Goal: Share content

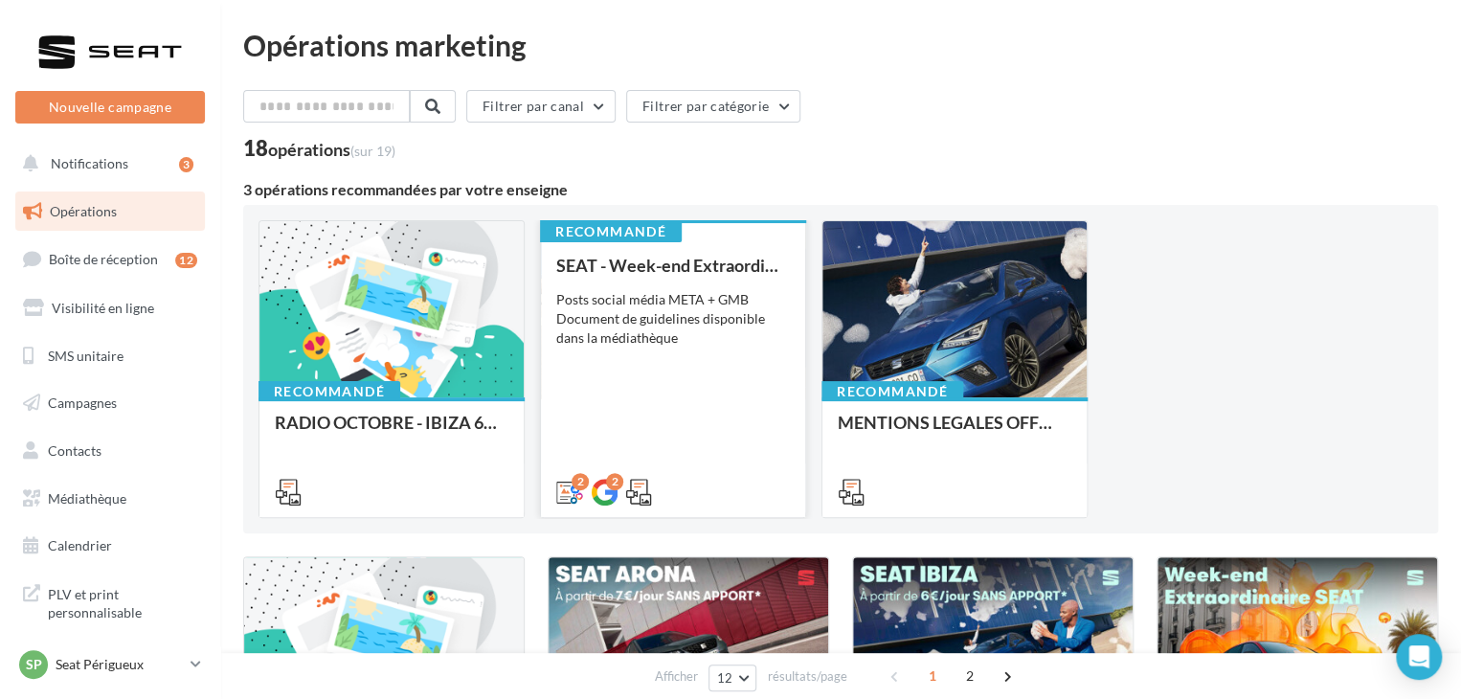
click at [718, 341] on div "Posts social média META + GMB Document de guidelines disponible dans la médiath…" at bounding box center [673, 318] width 234 height 57
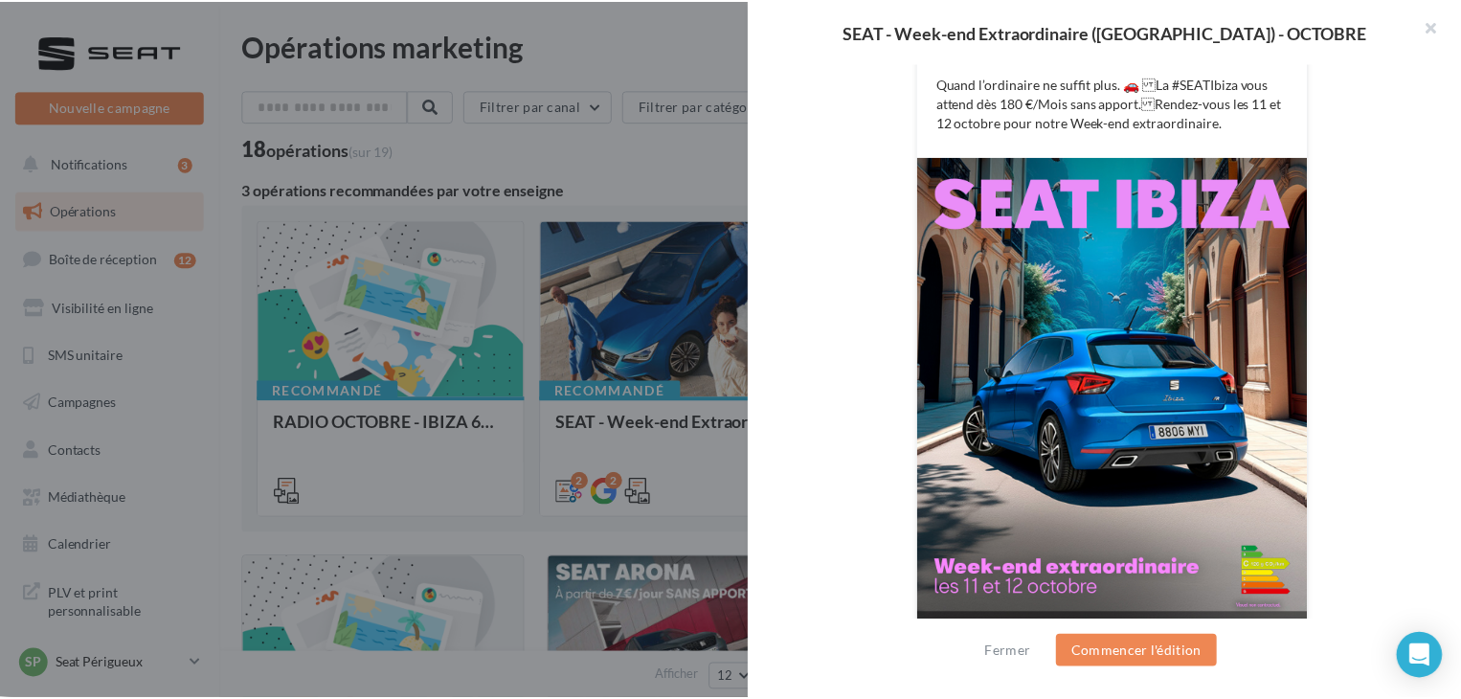
scroll to position [462, 0]
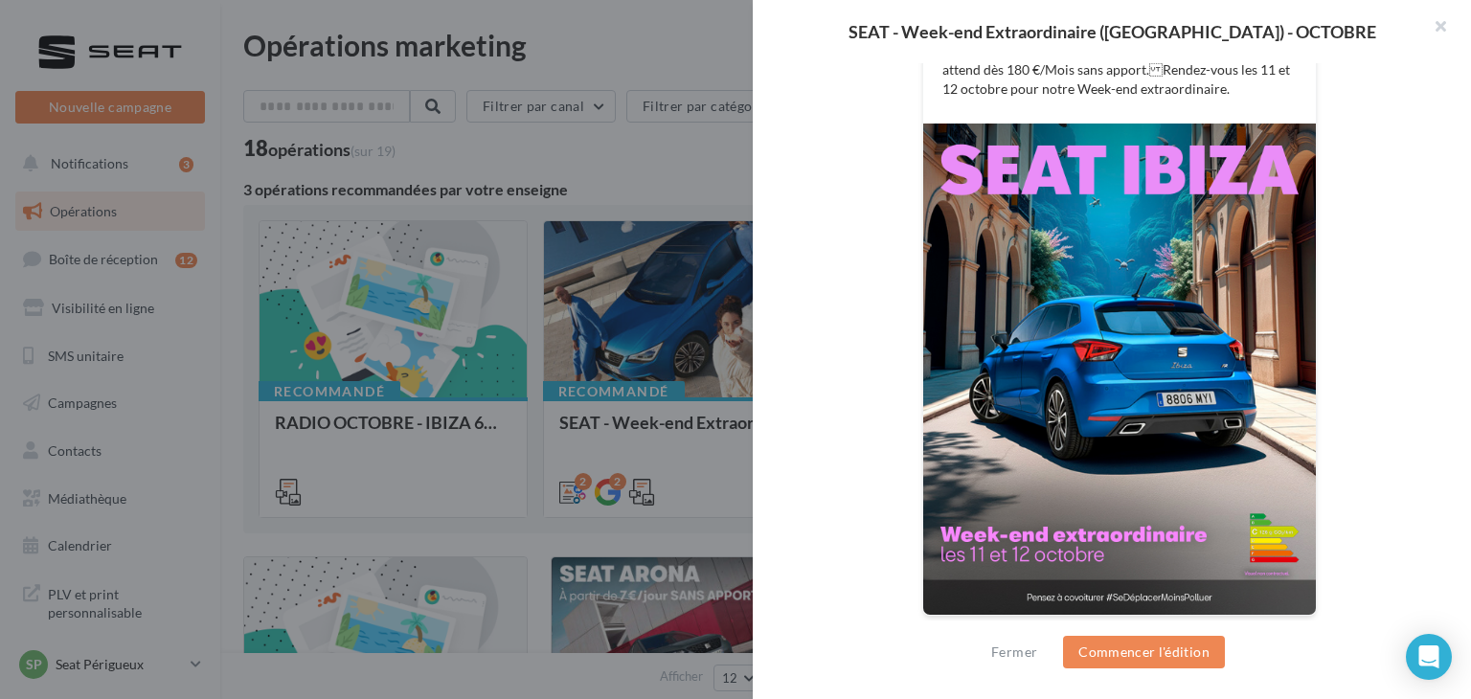
click at [525, 169] on div at bounding box center [735, 349] width 1471 height 699
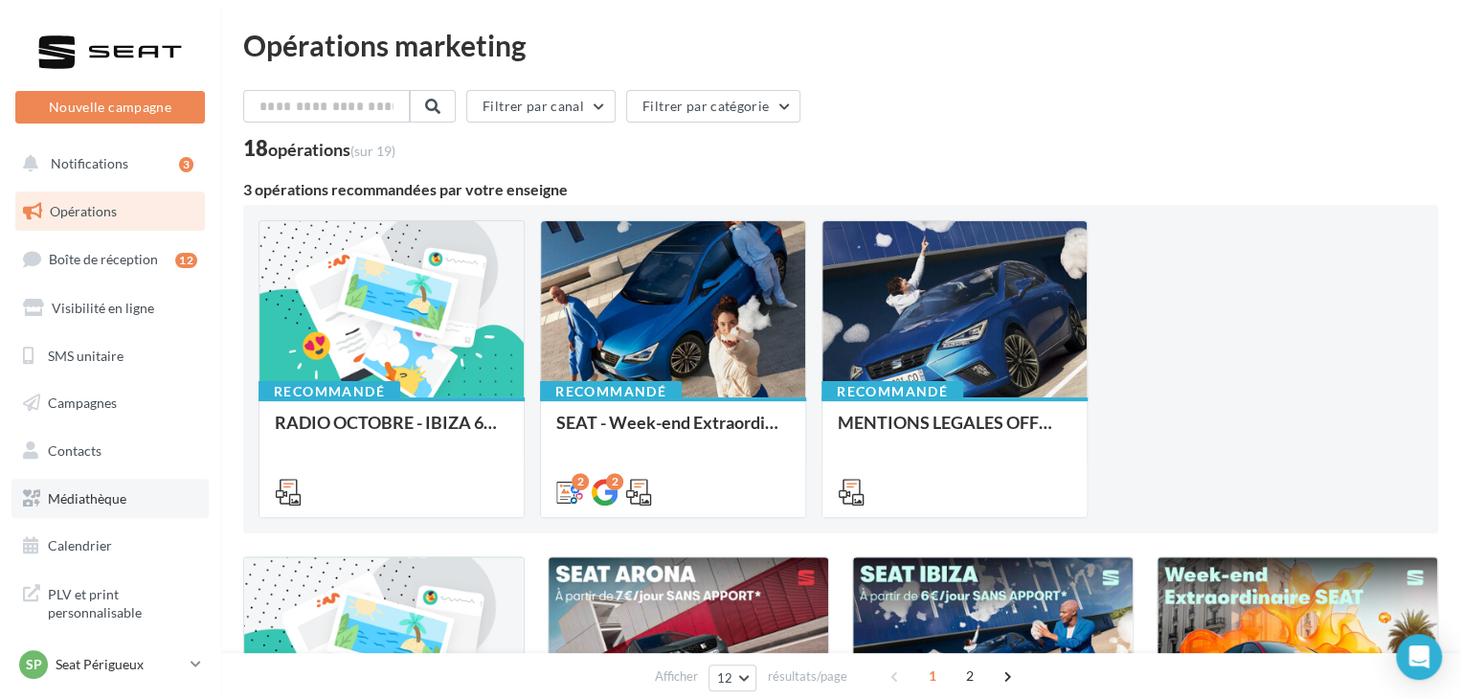
click at [124, 506] on span "Médiathèque" at bounding box center [87, 498] width 79 height 16
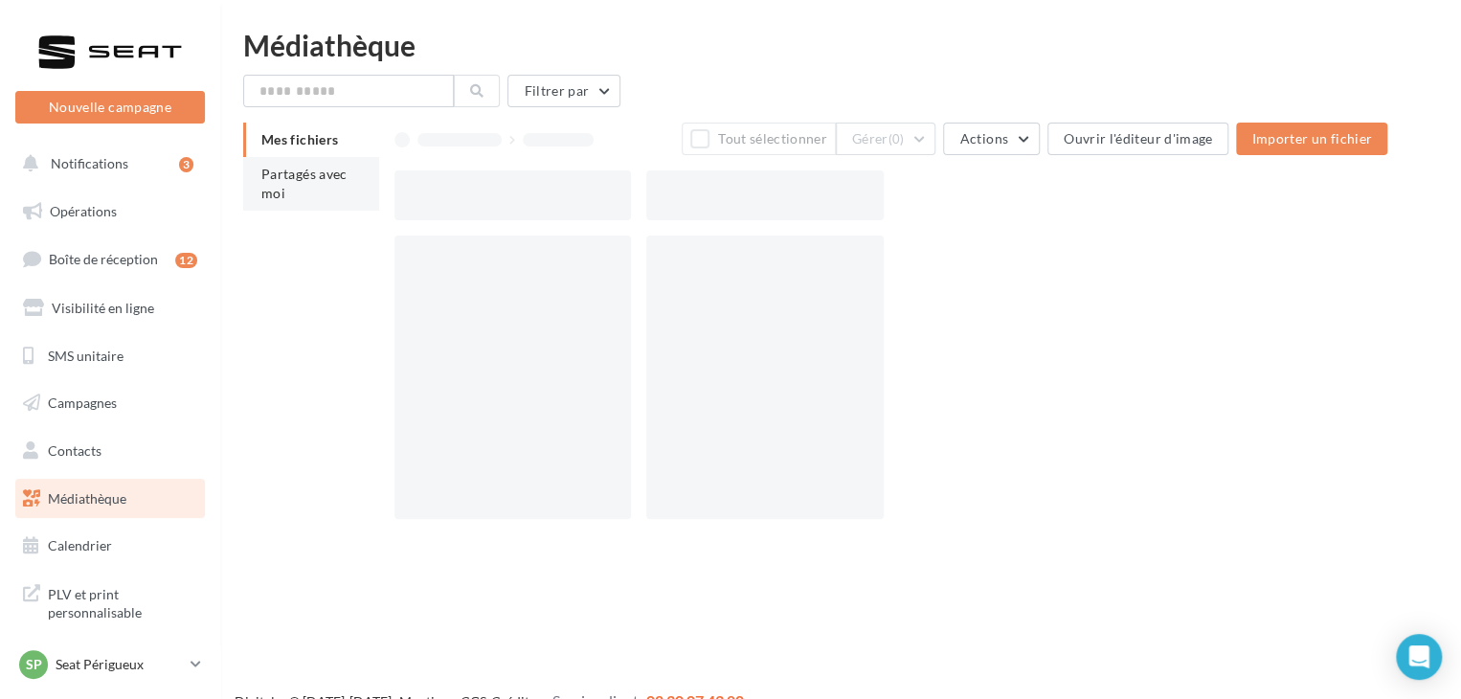
click at [341, 169] on span "Partagés avec moi" at bounding box center [304, 183] width 86 height 35
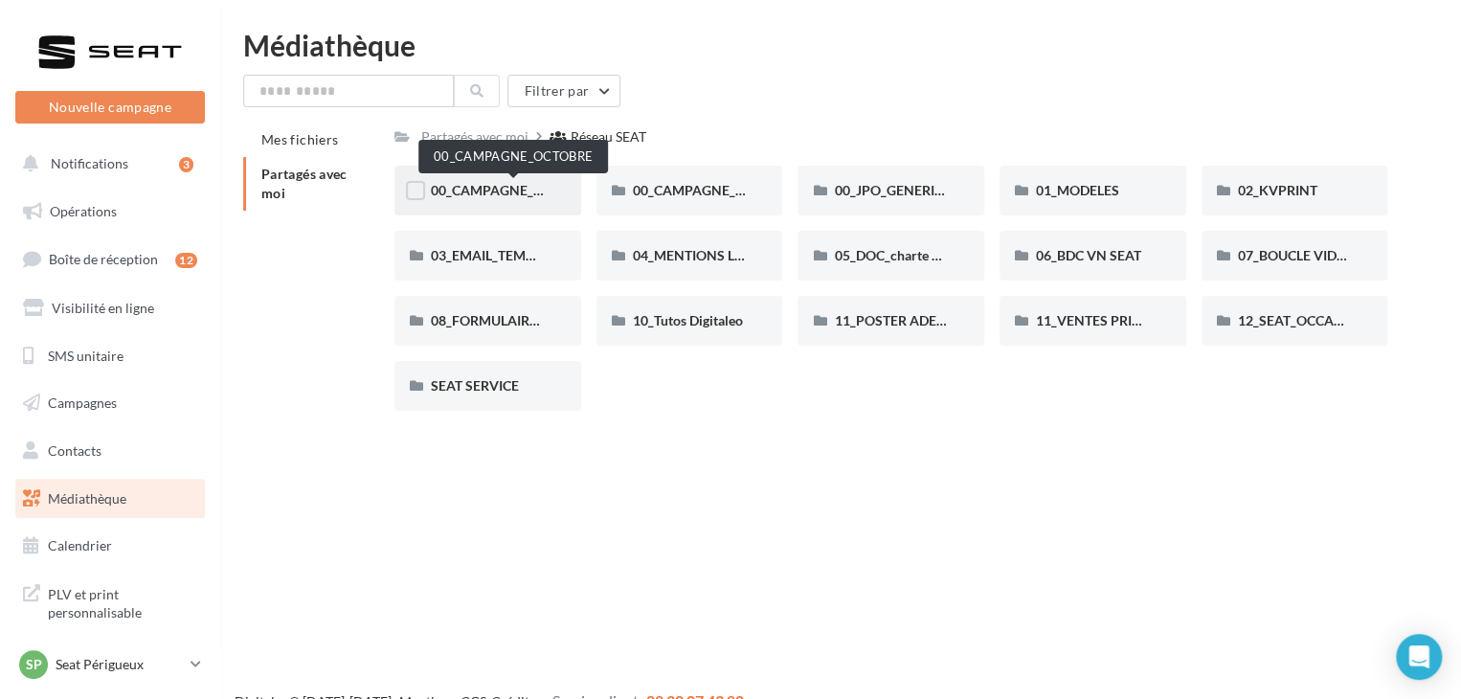
click at [488, 195] on span "00_CAMPAGNE_OCTOBRE" at bounding box center [513, 190] width 164 height 16
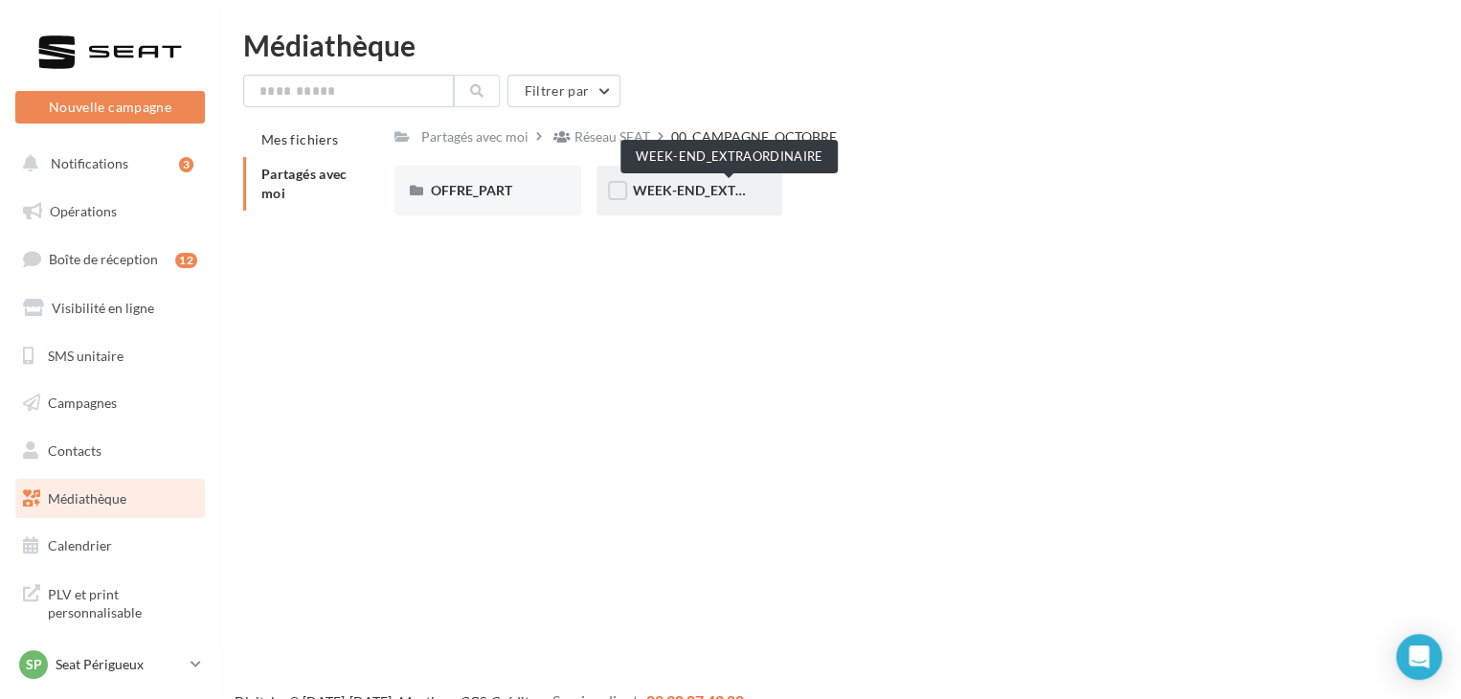
click at [702, 192] on span "WEEK-END_EXTRAORDINAIRE" at bounding box center [729, 190] width 193 height 16
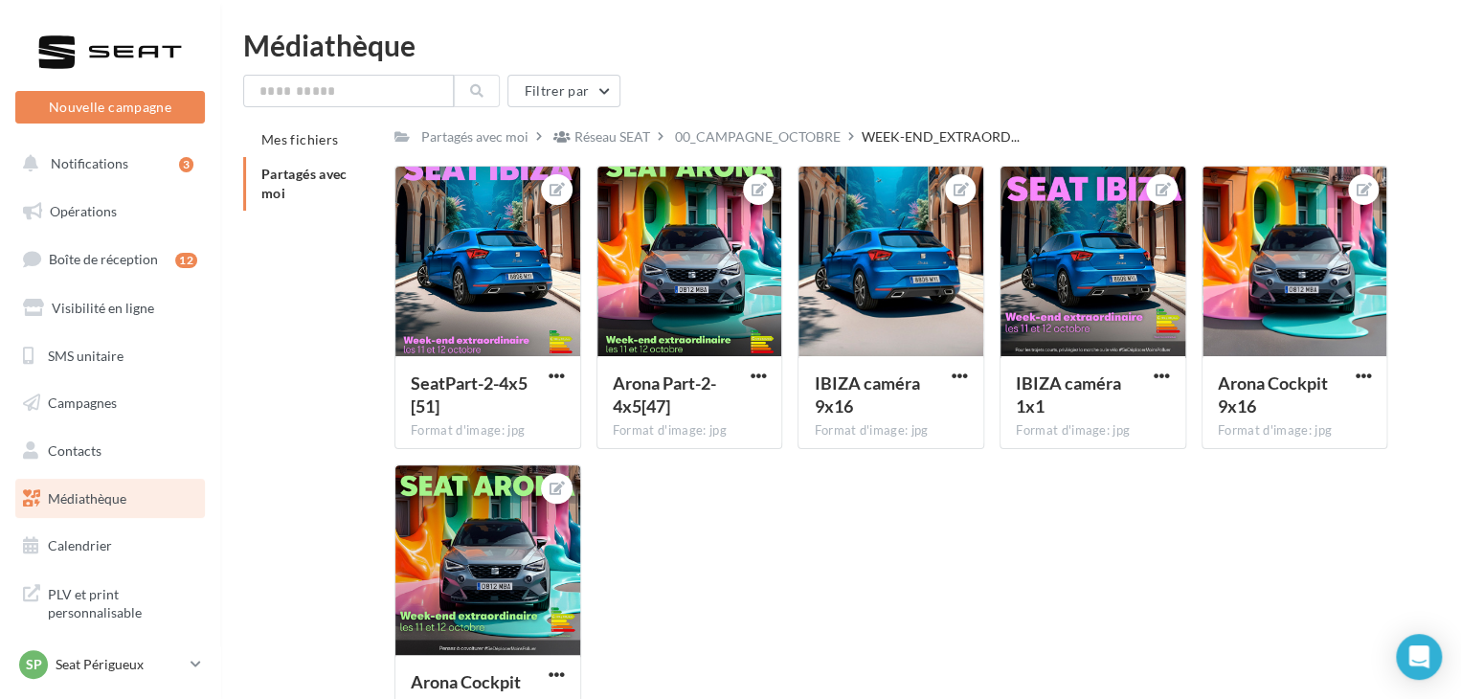
click at [288, 172] on span "Partagés avec moi" at bounding box center [304, 183] width 86 height 35
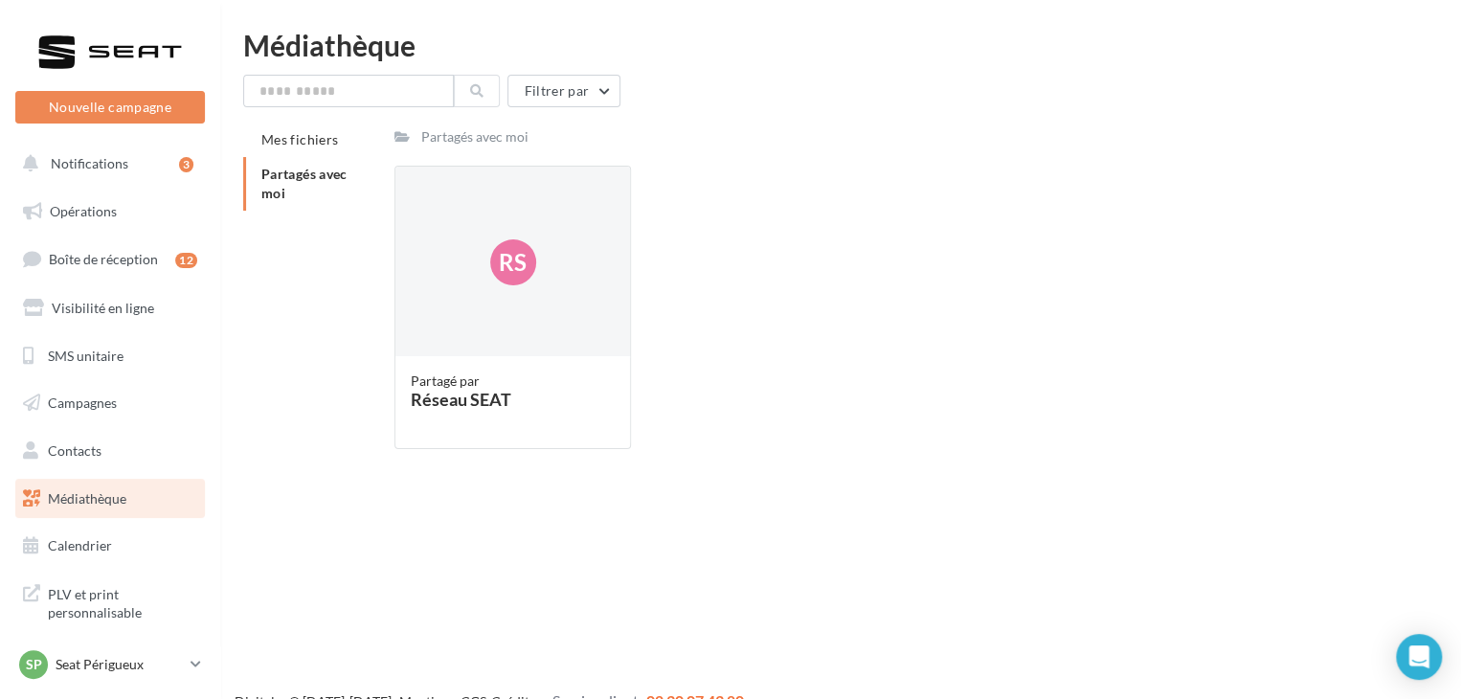
click at [299, 194] on li "Partagés avec moi" at bounding box center [311, 184] width 136 height 54
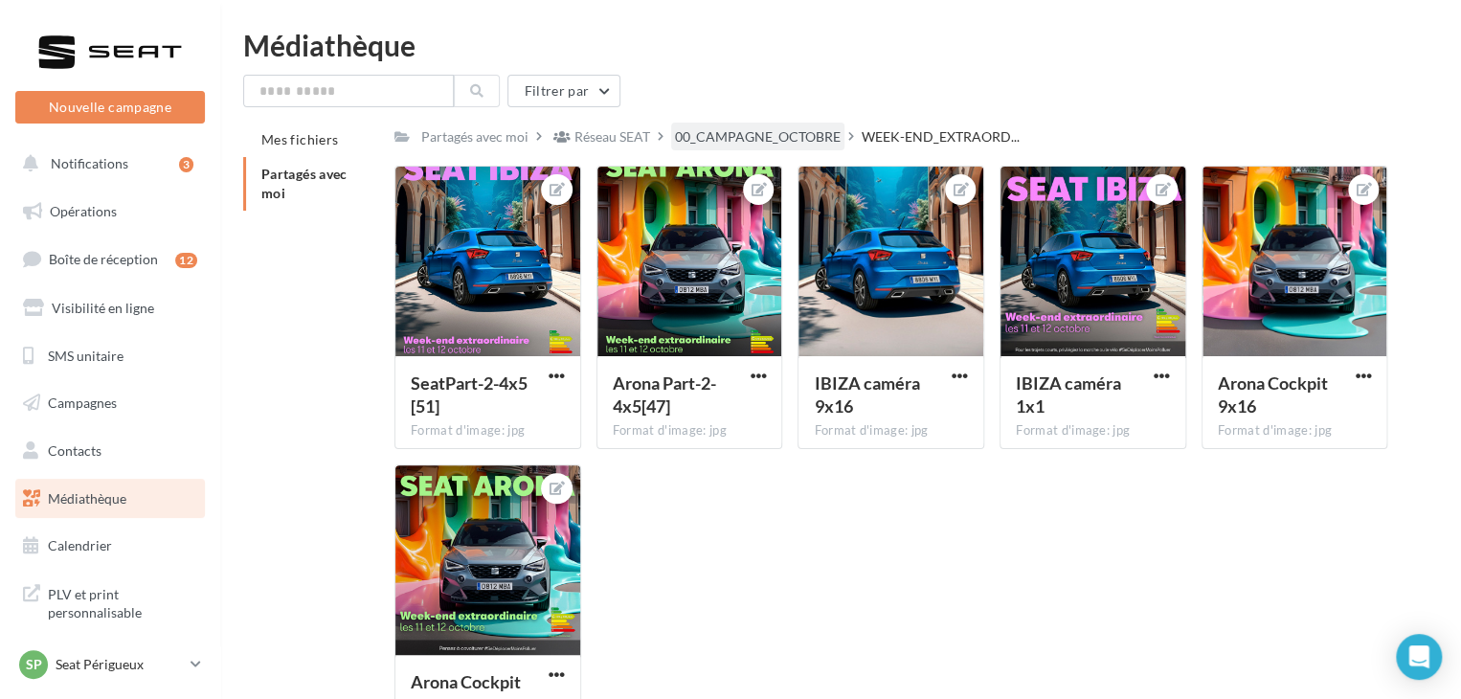
click at [743, 139] on div "00_CAMPAGNE_OCTOBRE" at bounding box center [758, 136] width 166 height 19
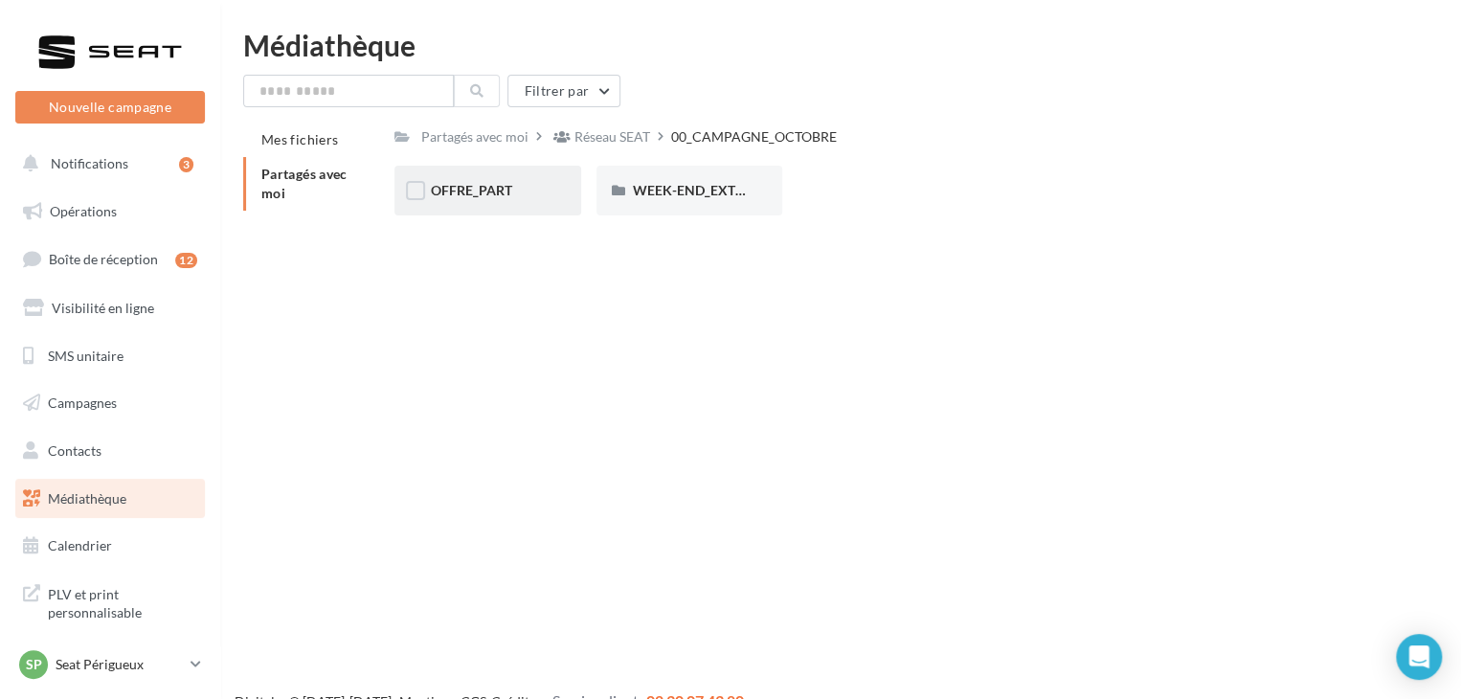
click at [472, 181] on div "OFFRE_PART" at bounding box center [488, 190] width 114 height 19
click at [663, 188] on span "IBIZA" at bounding box center [650, 190] width 34 height 16
click at [678, 204] on div "WEEK-END_EXTRAORDINAIRE" at bounding box center [689, 191] width 187 height 50
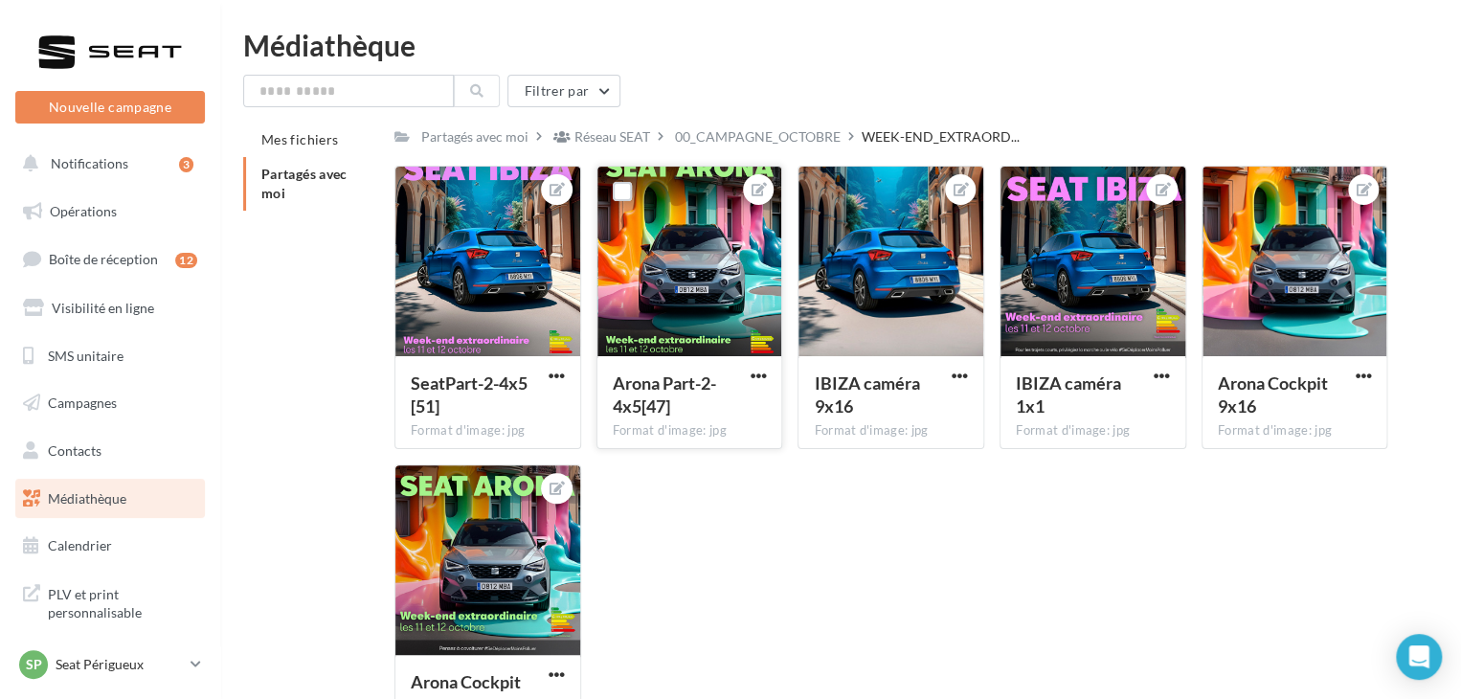
click at [703, 281] on div at bounding box center [689, 262] width 185 height 191
click at [760, 372] on span "button" at bounding box center [758, 376] width 16 height 16
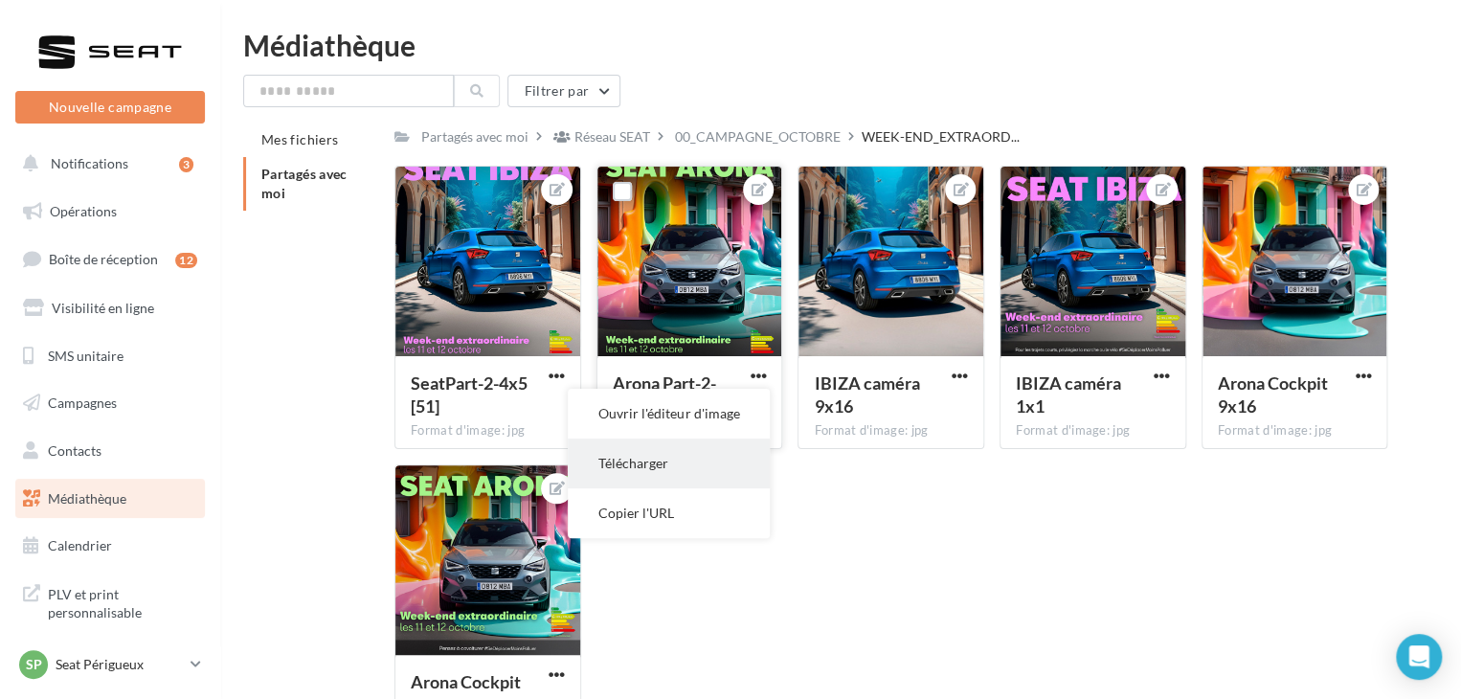
click at [666, 466] on button "Télécharger" at bounding box center [669, 464] width 202 height 50
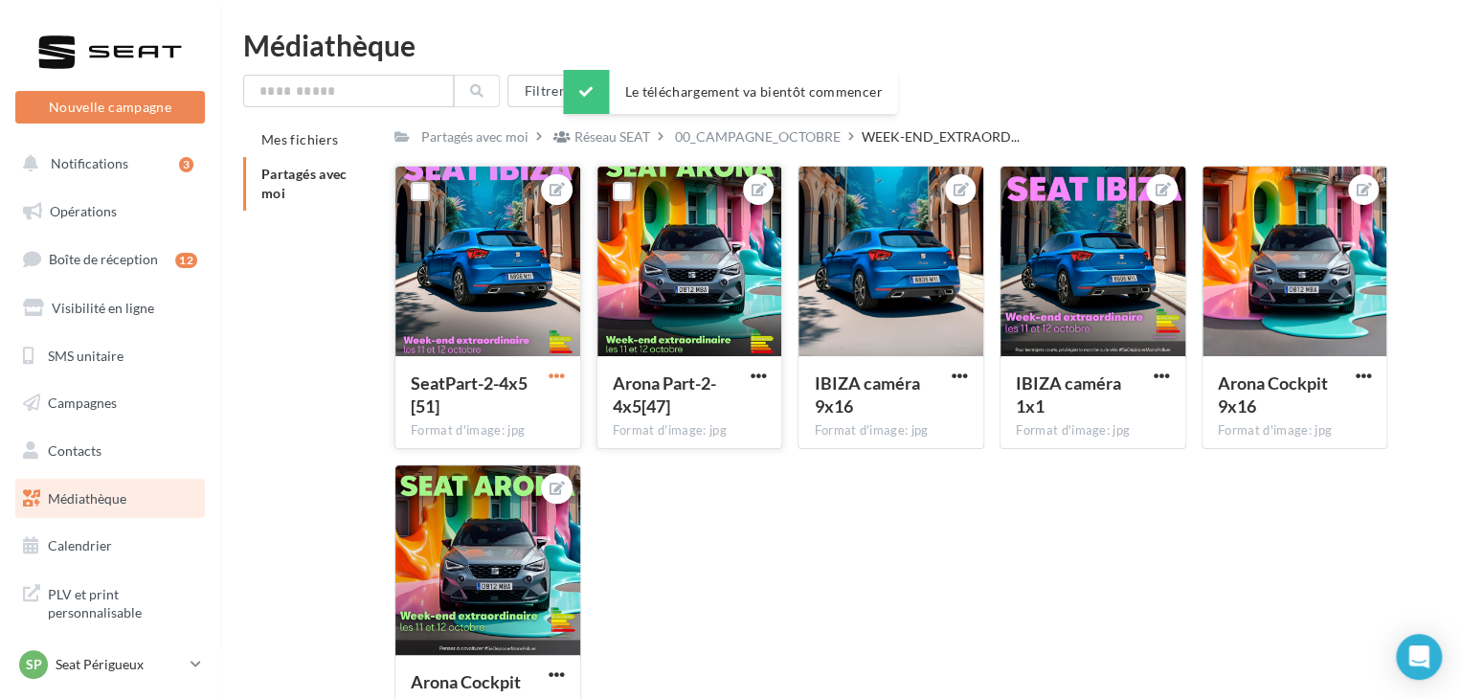
click at [559, 374] on span "button" at bounding box center [557, 376] width 16 height 16
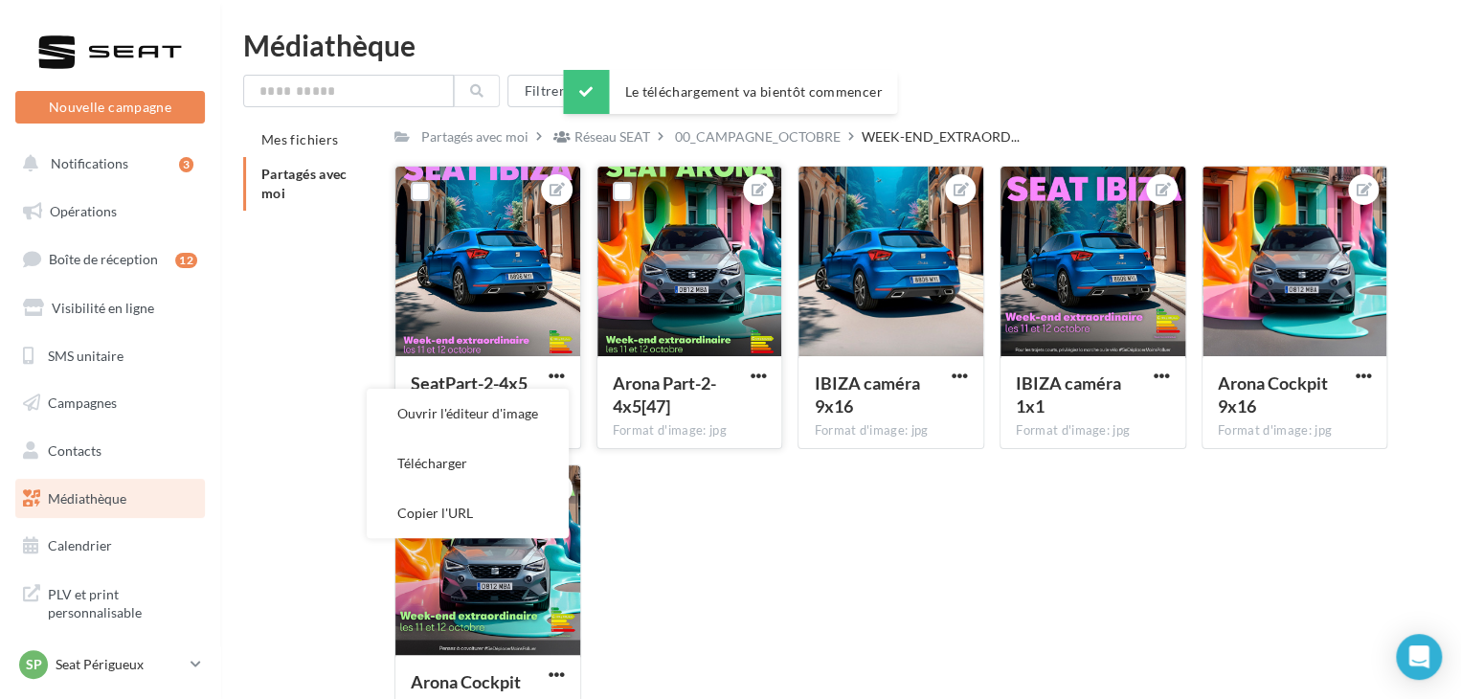
drag, startPoint x: 531, startPoint y: 457, endPoint x: 551, endPoint y: 434, distance: 30.5
click at [531, 457] on button "Télécharger" at bounding box center [468, 464] width 202 height 50
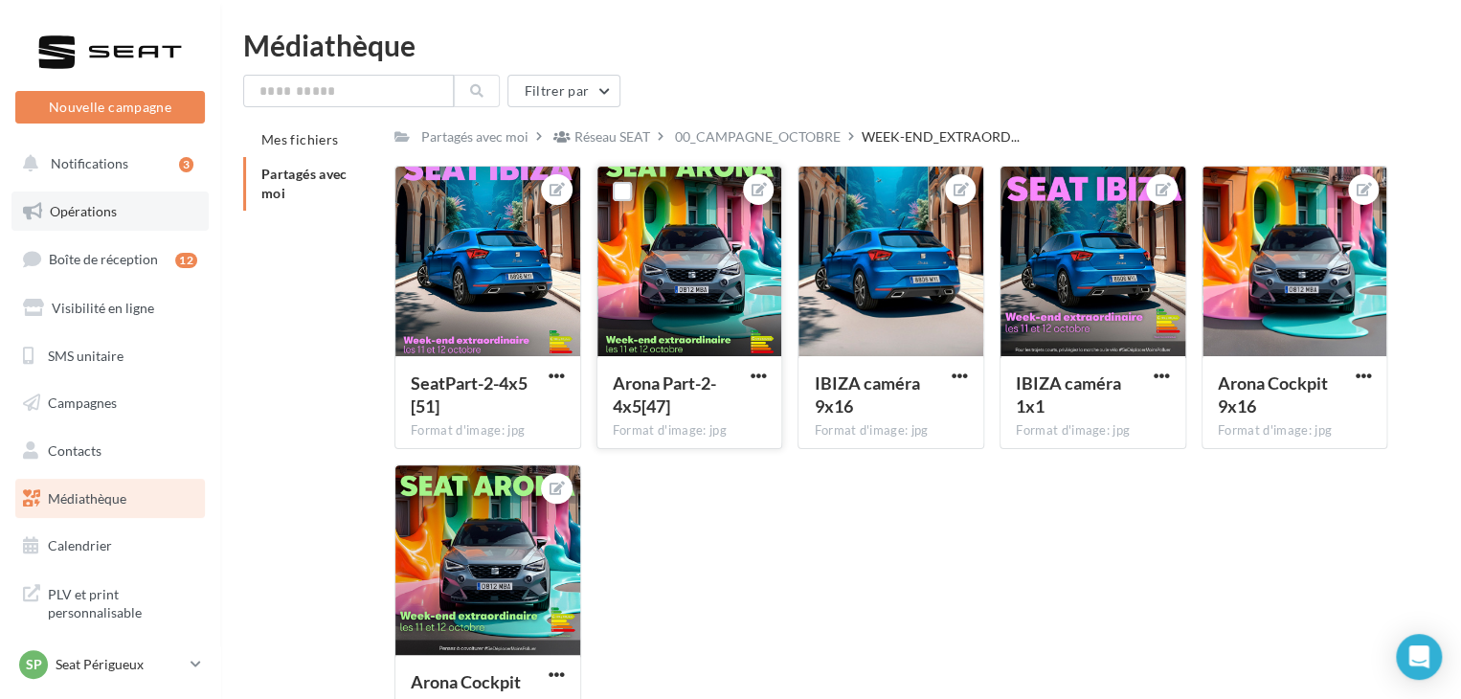
click at [131, 207] on link "Opérations" at bounding box center [109, 211] width 197 height 40
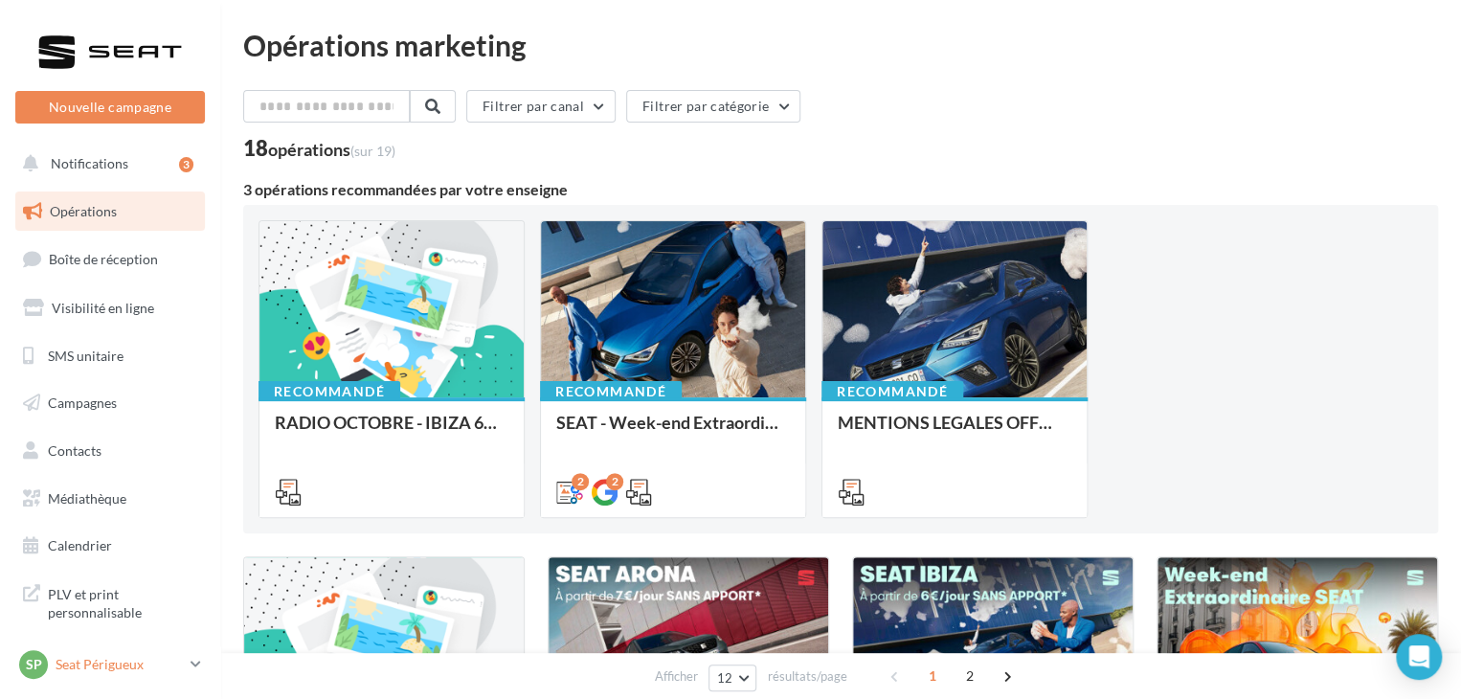
click at [106, 656] on p "Seat Périgueux" at bounding box center [119, 664] width 127 height 19
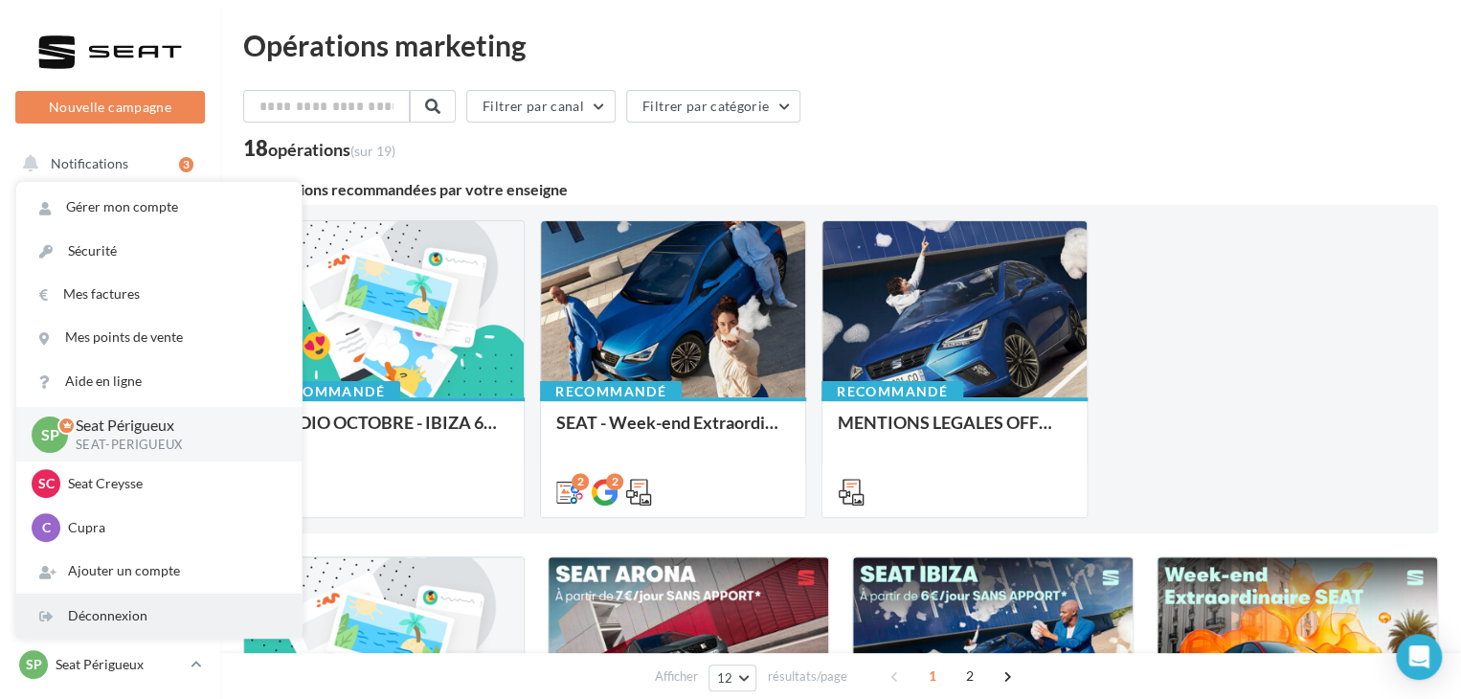
click at [132, 608] on div "Déconnexion" at bounding box center [158, 616] width 285 height 43
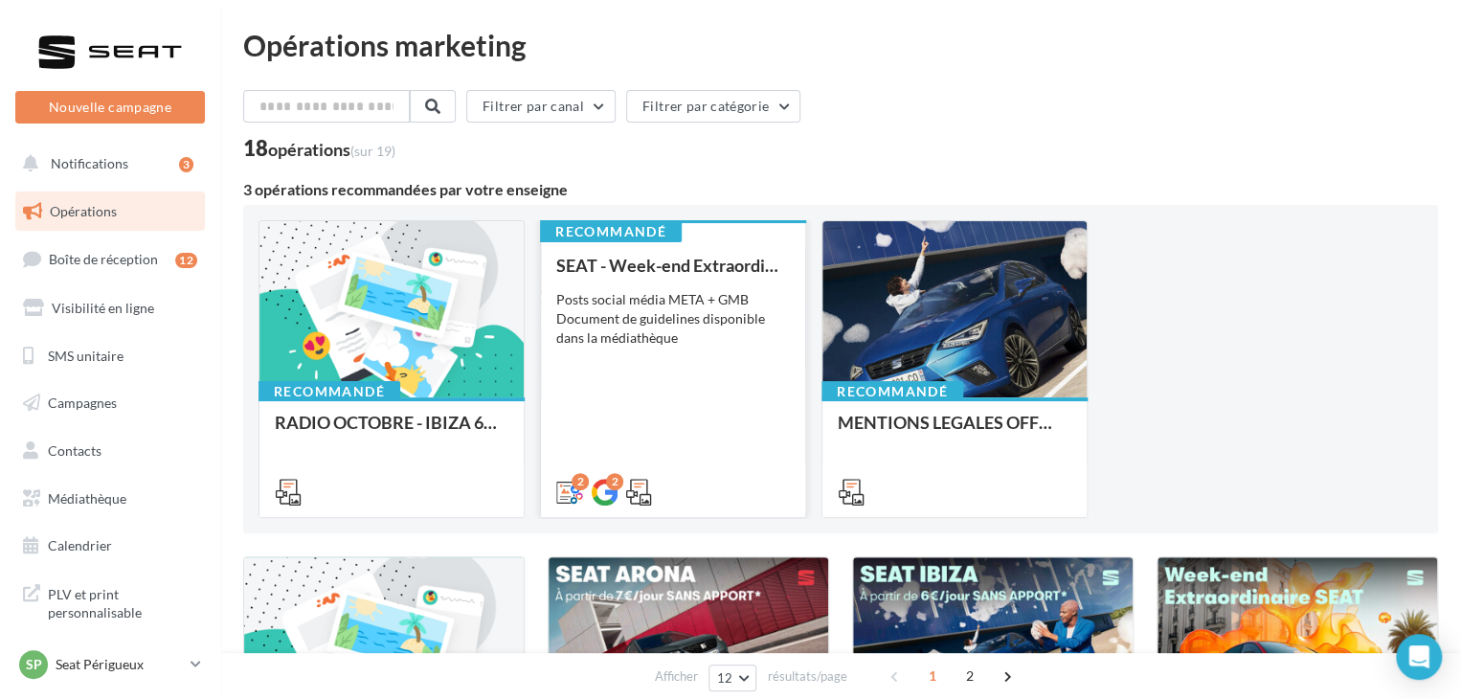
click at [632, 311] on div "Posts social média META + GMB Document de guidelines disponible dans la médiath…" at bounding box center [673, 318] width 234 height 57
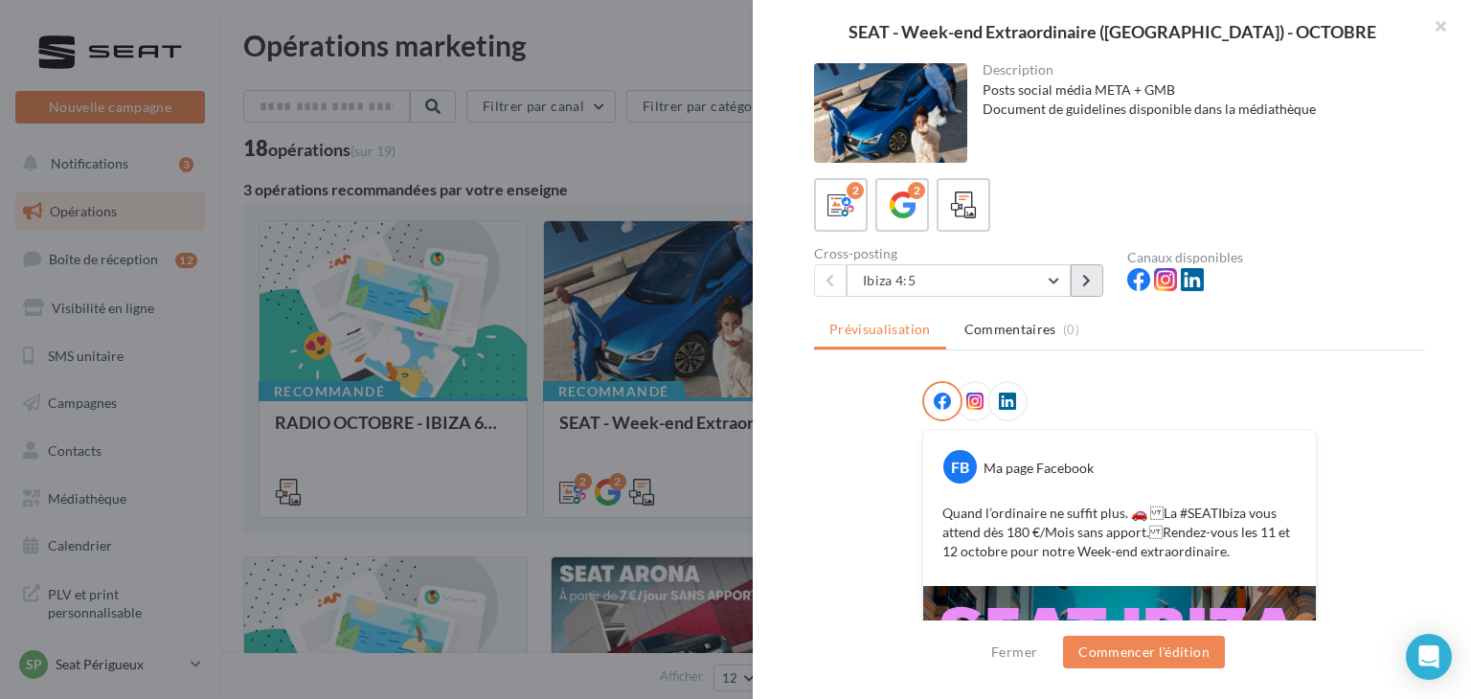
click at [1086, 276] on icon at bounding box center [1086, 280] width 9 height 13
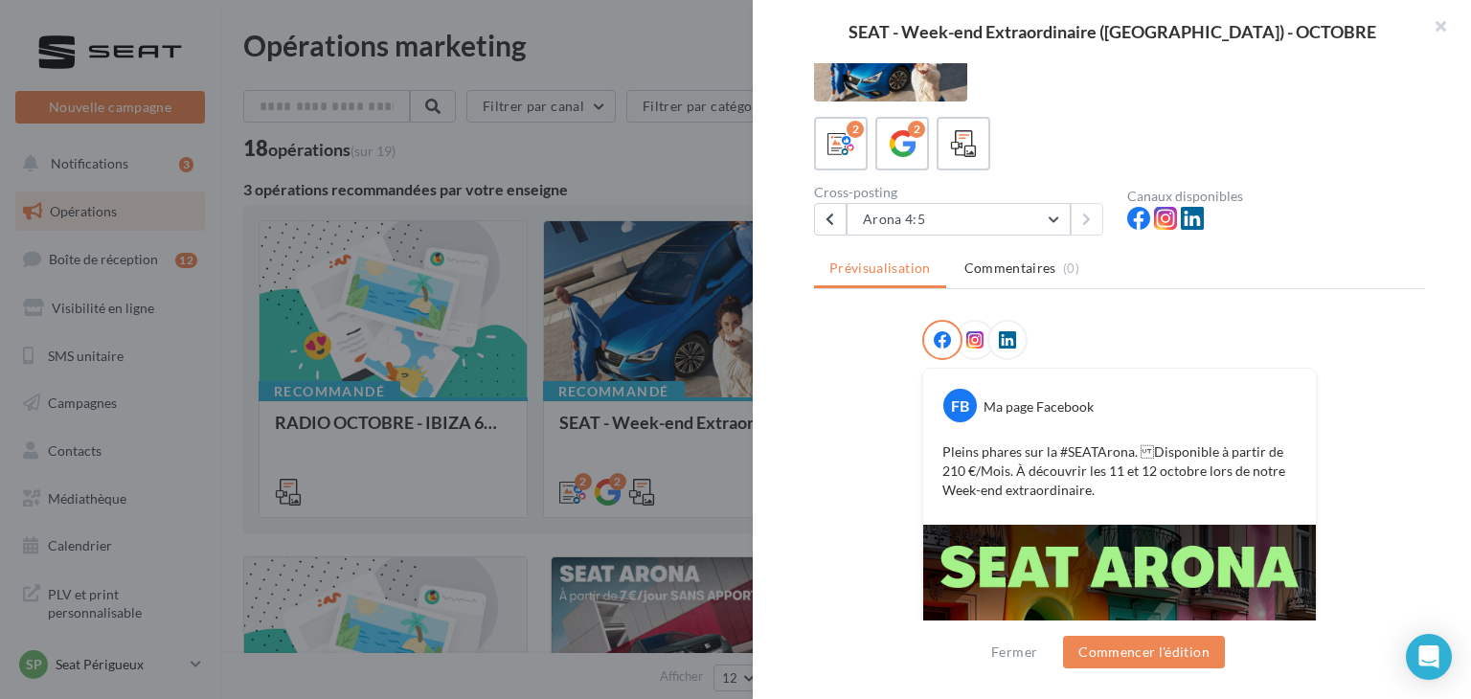
scroll to position [96, 0]
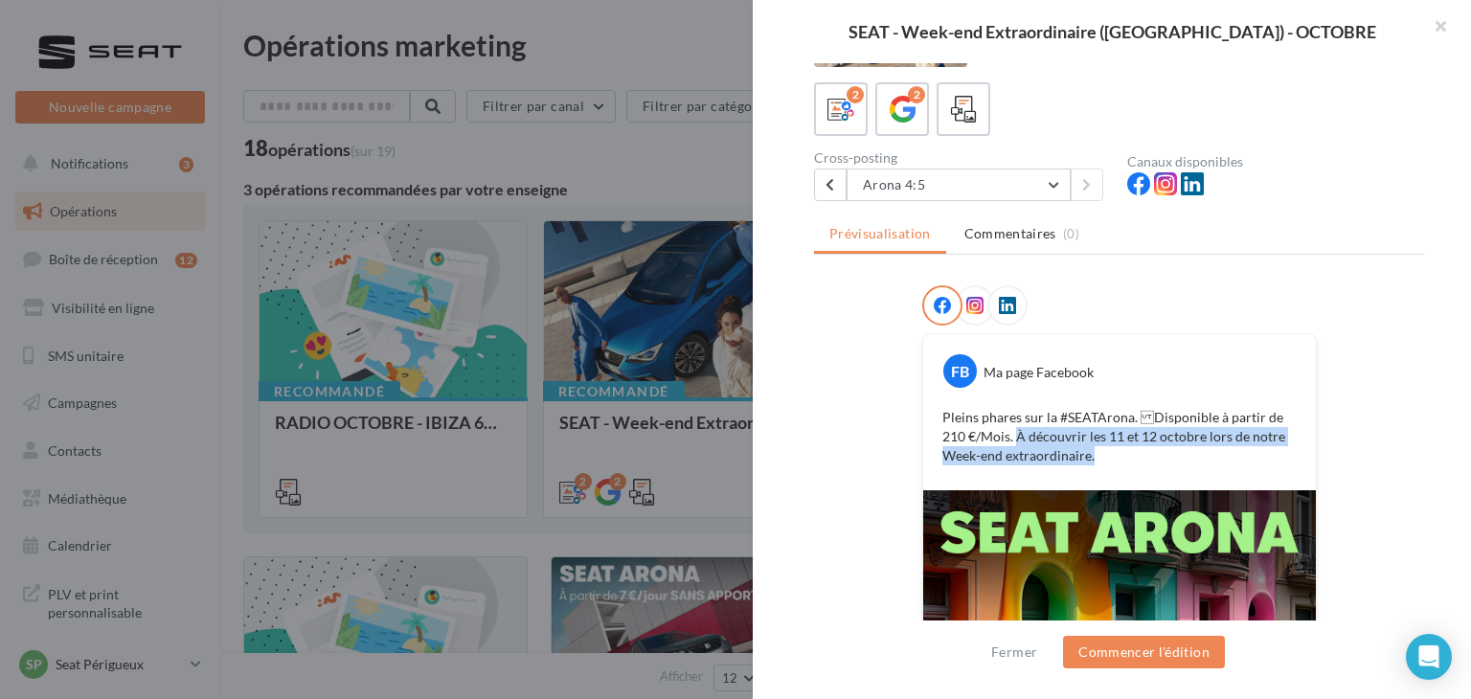
drag, startPoint x: 988, startPoint y: 436, endPoint x: 1053, endPoint y: 448, distance: 66.3
click at [1053, 448] on p "Pleins phares sur la #SEATArona. Disponible à partir de 210 €/Mois. À découvri…" at bounding box center [1119, 436] width 354 height 57
copy p "À découvrir les [DATE] et [DATE] lors de notre Week-end extraordinaire."
click at [952, 409] on p "Pleins phares sur la #SEATArona. Disponible à partir de 210 €/Mois. À découvri…" at bounding box center [1119, 436] width 354 height 57
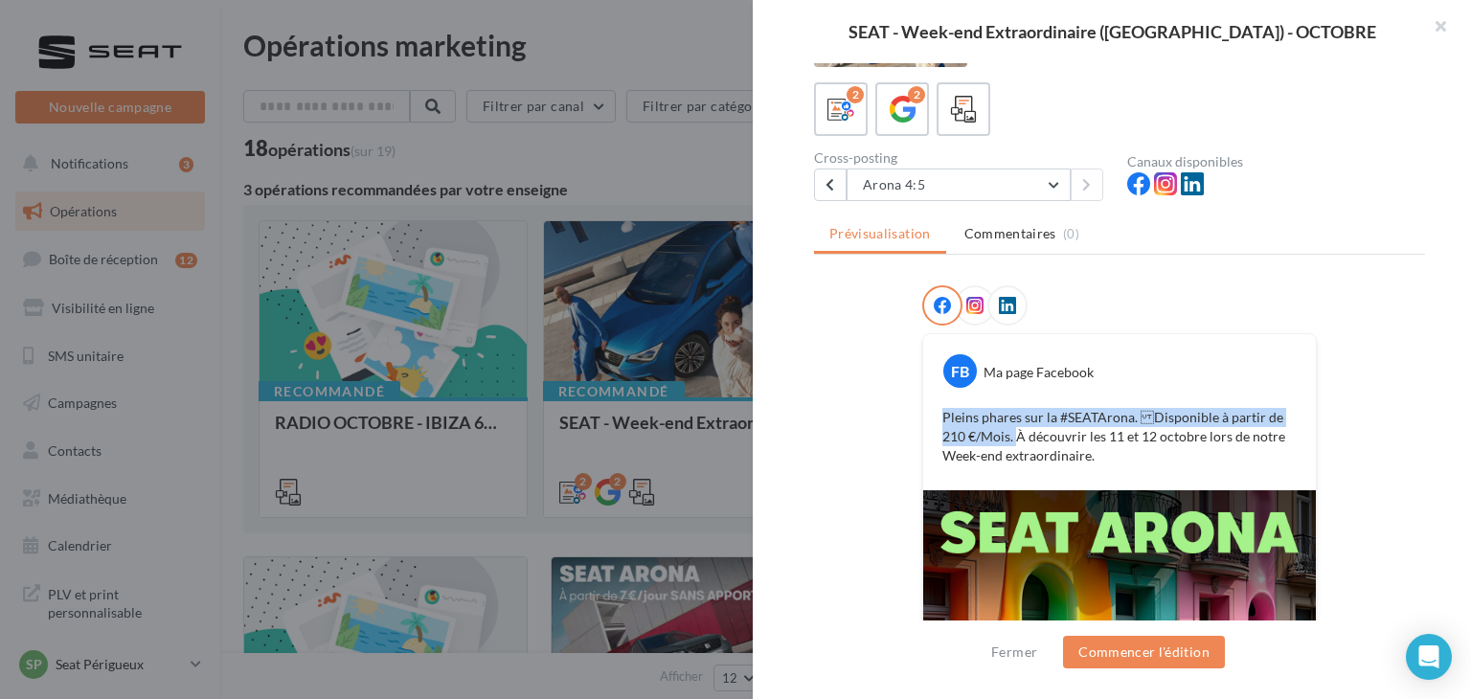
drag, startPoint x: 936, startPoint y: 415, endPoint x: 983, endPoint y: 434, distance: 50.7
click at [983, 434] on p "Pleins phares sur la #SEATArona. Disponible à partir de 210 €/Mois. À découvri…" at bounding box center [1119, 436] width 354 height 57
copy p "Pleins phares sur la #SEATArona. Disponible à partir de 210 €/Mois."
click at [828, 178] on icon at bounding box center [829, 184] width 9 height 13
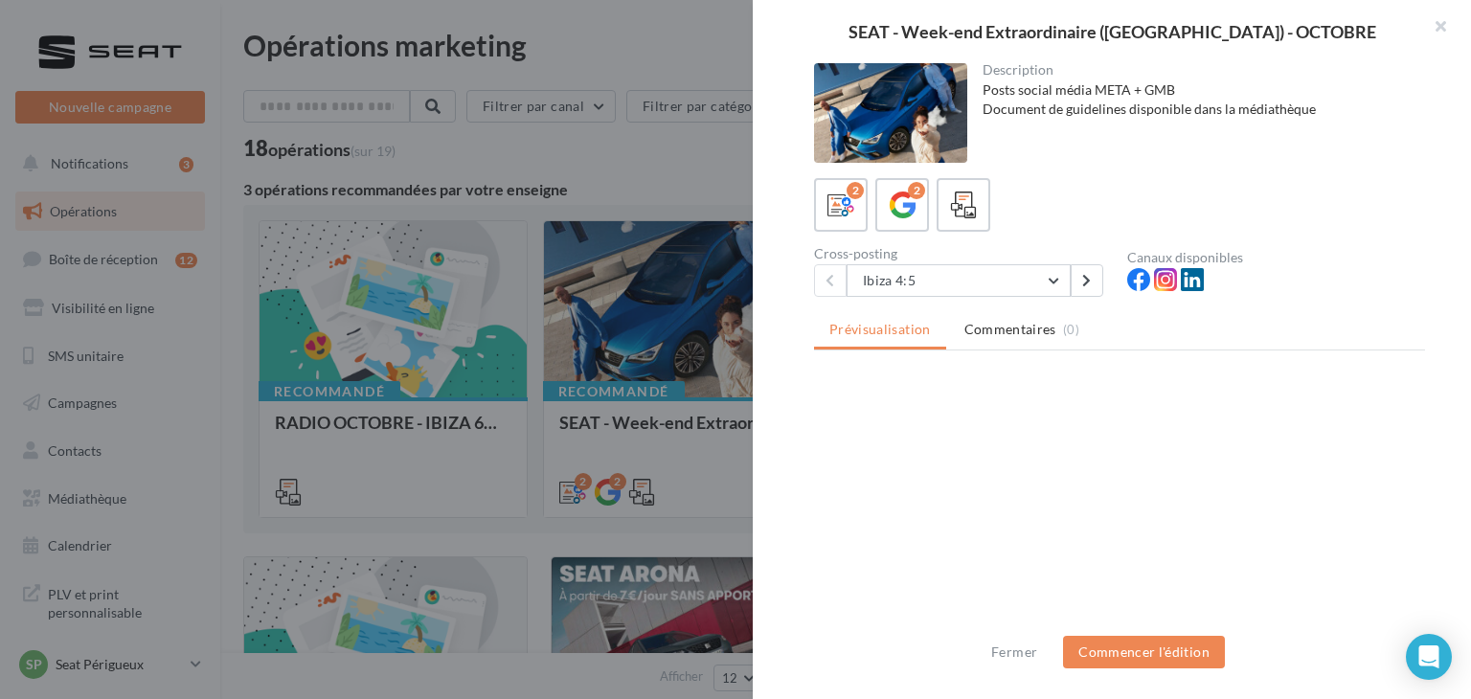
scroll to position [0, 0]
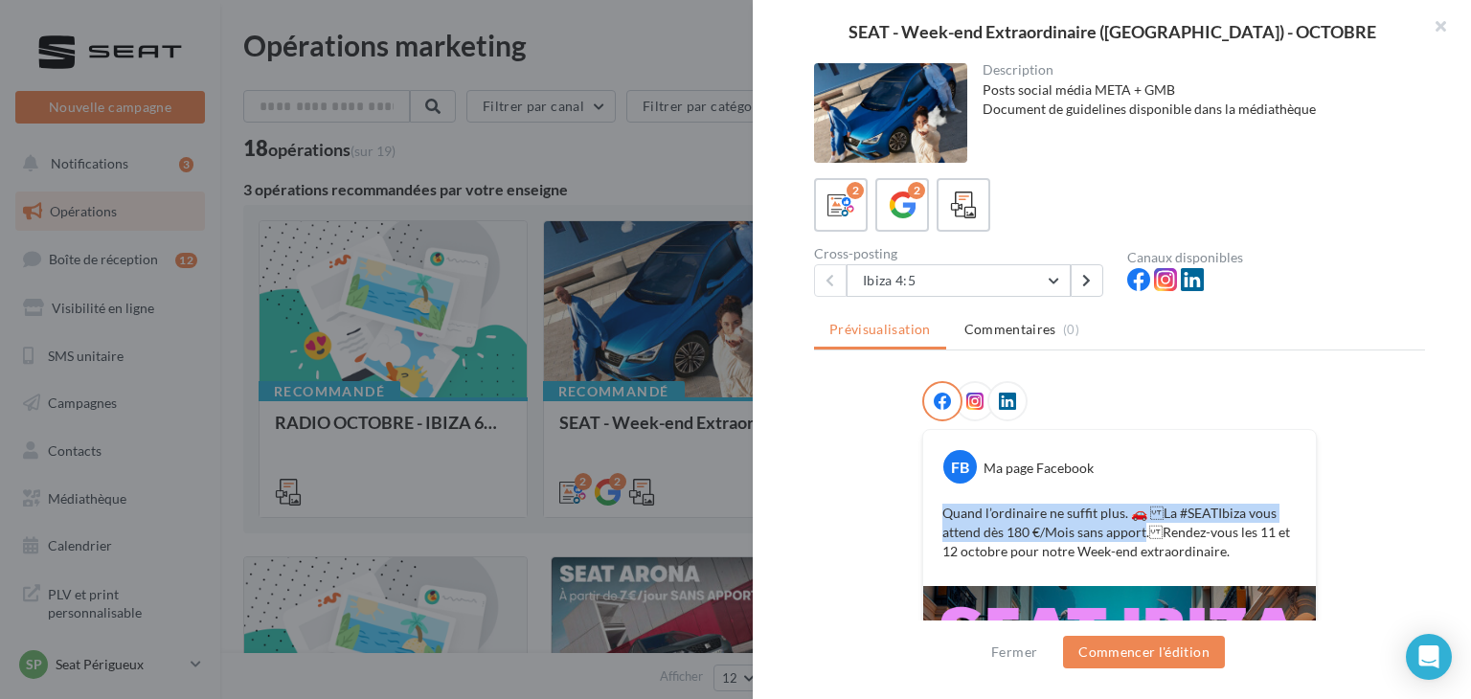
drag, startPoint x: 936, startPoint y: 509, endPoint x: 1137, endPoint y: 538, distance: 203.1
click at [1137, 538] on p "Quand l’ordinaire ne suffit plus. 🚗 La #SEATIbiza vous attend dès 180 €/Mois s…" at bounding box center [1119, 532] width 354 height 57
copy p "Quand l’ordinaire ne suffit plus. 🚗 La #SEATIbiza vous attend dès 180 €/Mois s…"
